Goal: Task Accomplishment & Management: Manage account settings

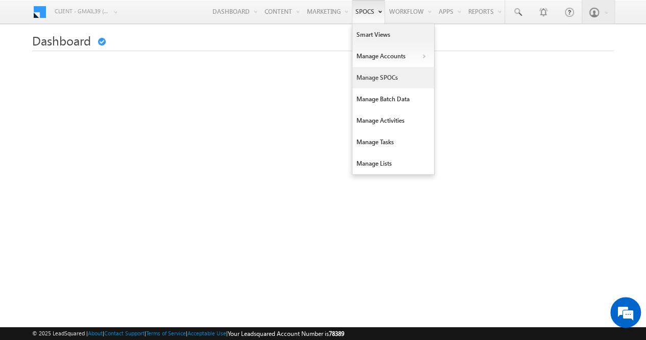
click at [374, 77] on link "Manage SPOCs" at bounding box center [394, 77] width 82 height 21
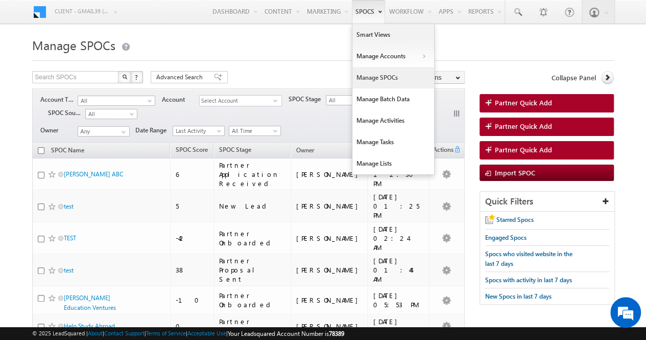
click at [369, 78] on link "Manage SPOCs" at bounding box center [394, 77] width 82 height 21
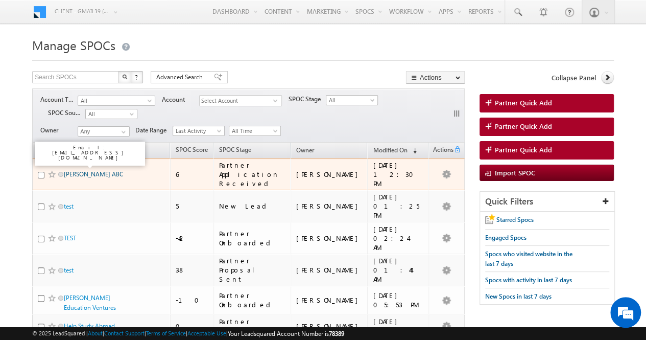
click at [85, 170] on link "[PERSON_NAME] ABC" at bounding box center [93, 174] width 59 height 8
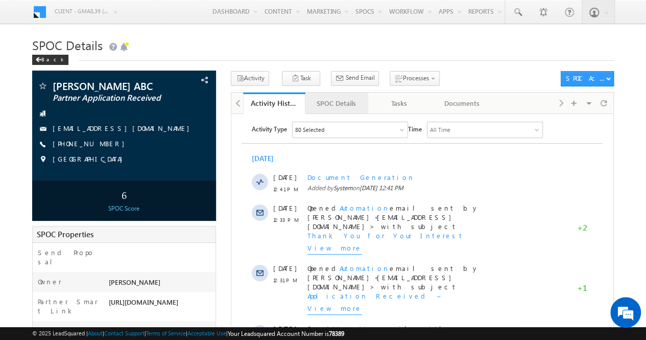
click at [353, 103] on div "SPOC Details" at bounding box center [336, 103] width 45 height 12
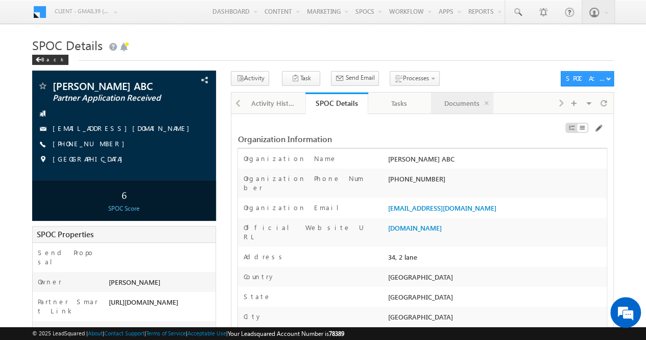
click at [461, 99] on div "Documents" at bounding box center [461, 103] width 45 height 12
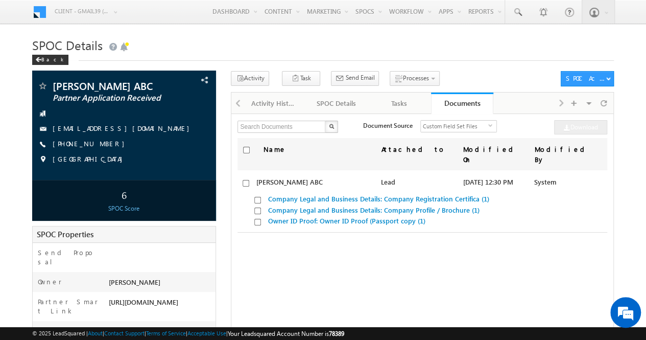
scroll to position [3, 0]
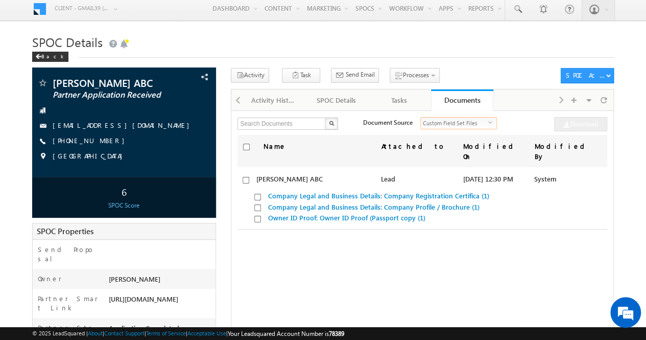
click at [481, 120] on span "Custom Field Set Files" at bounding box center [454, 123] width 67 height 11
click at [524, 125] on div "X Document Source Custom Field Set Files select 2 Download" at bounding box center [422, 124] width 369 height 15
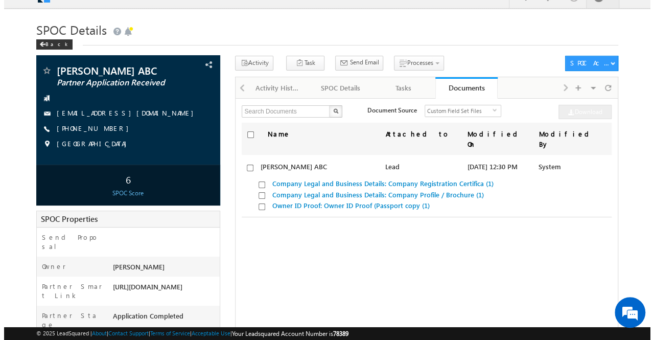
scroll to position [12, 0]
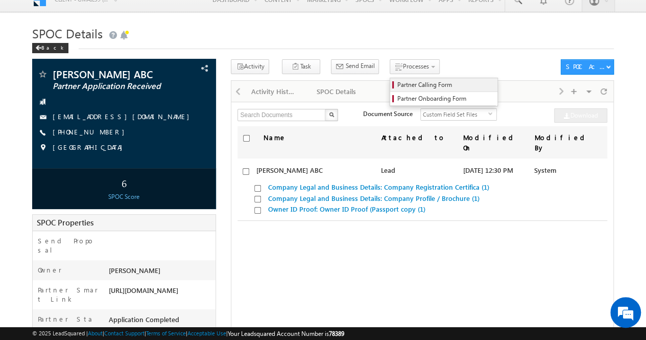
click at [404, 85] on span "Partner Calling Form" at bounding box center [445, 84] width 97 height 9
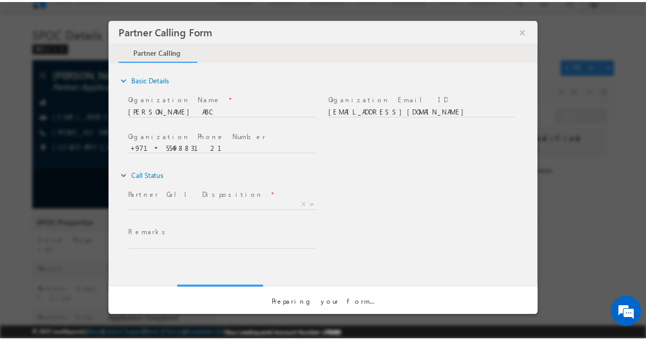
scroll to position [0, 0]
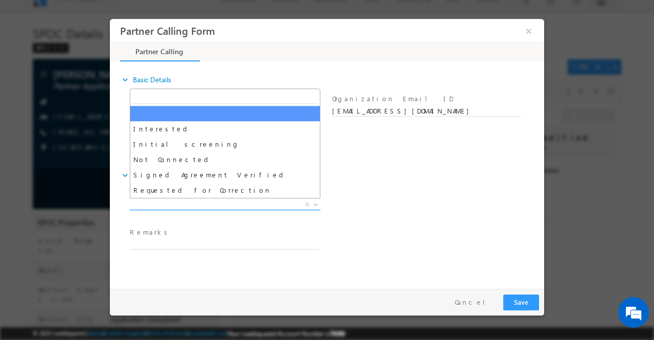
click at [315, 198] on span at bounding box center [315, 203] width 10 height 13
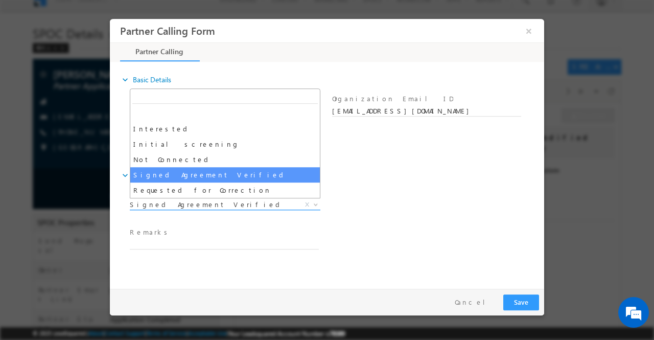
click at [314, 205] on b at bounding box center [316, 204] width 6 height 4
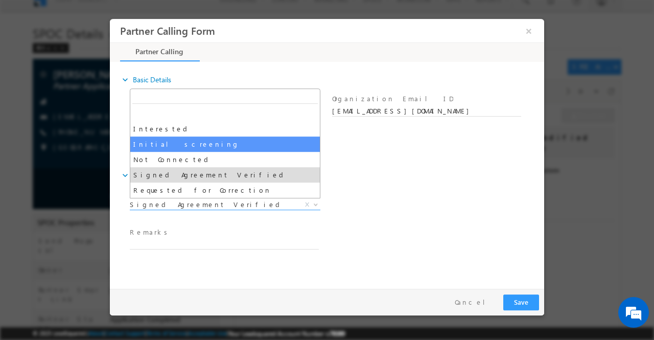
select select "Initial screening"
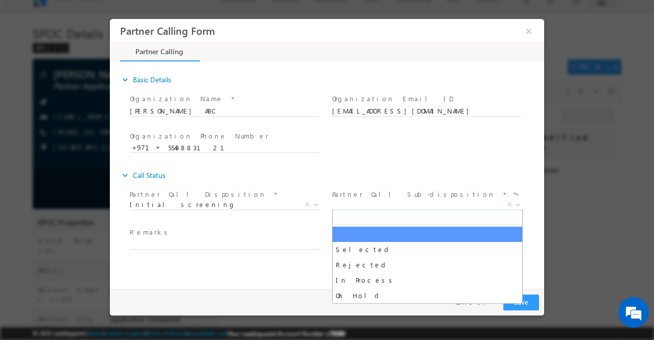
click at [516, 204] on b at bounding box center [518, 204] width 6 height 4
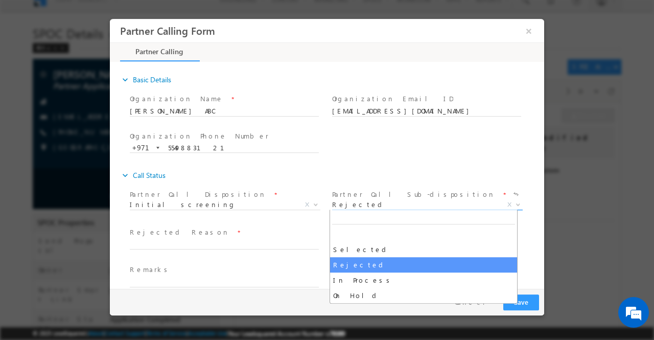
click at [515, 204] on b at bounding box center [518, 204] width 6 height 4
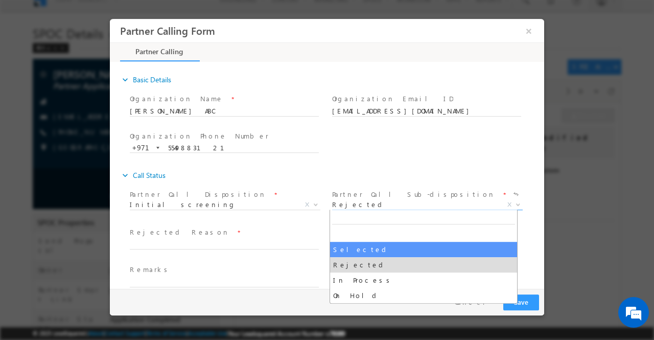
select select "Selected"
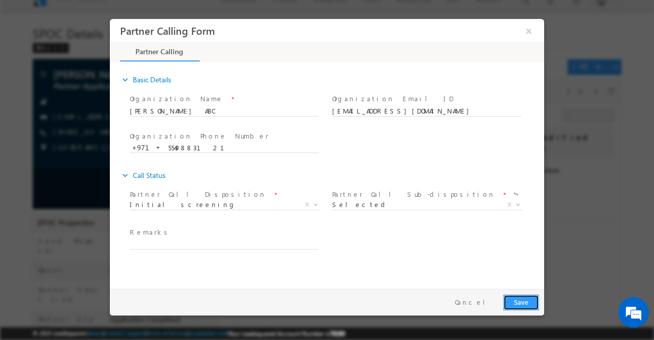
click at [522, 301] on button "Save" at bounding box center [521, 302] width 36 height 16
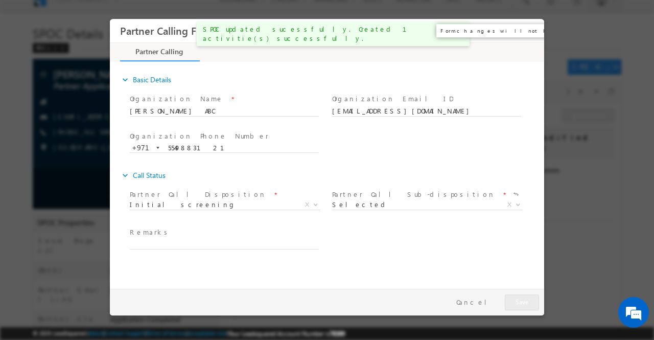
click at [527, 34] on button "×" at bounding box center [528, 30] width 17 height 19
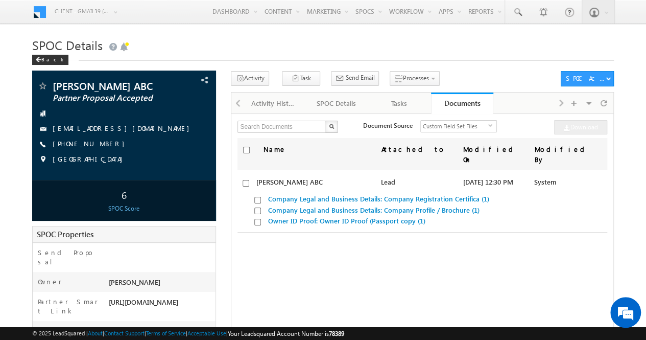
click at [454, 76] on div "Activity Task Send Email Send Email View Scheduled Emails" at bounding box center [393, 80] width 325 height 19
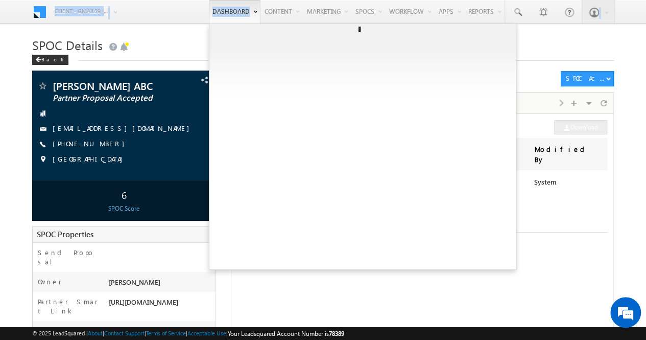
drag, startPoint x: 12, startPoint y: 20, endPoint x: 470, endPoint y: 174, distance: 483.3
click at [470, 25] on div "Menu Client - gmail39 (78389) X (My Organization) - bitspilani (71865) a+1@b it…" at bounding box center [323, 12] width 646 height 25
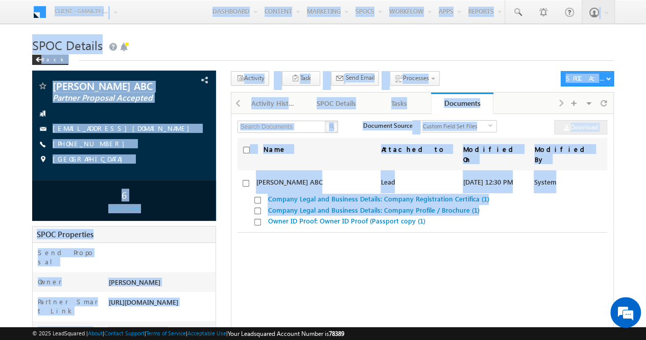
drag, startPoint x: 18, startPoint y: 3, endPoint x: 563, endPoint y: 252, distance: 599.5
click at [541, 47] on h1 "SPOC Details" at bounding box center [323, 44] width 582 height 20
